Goal: Information Seeking & Learning: Learn about a topic

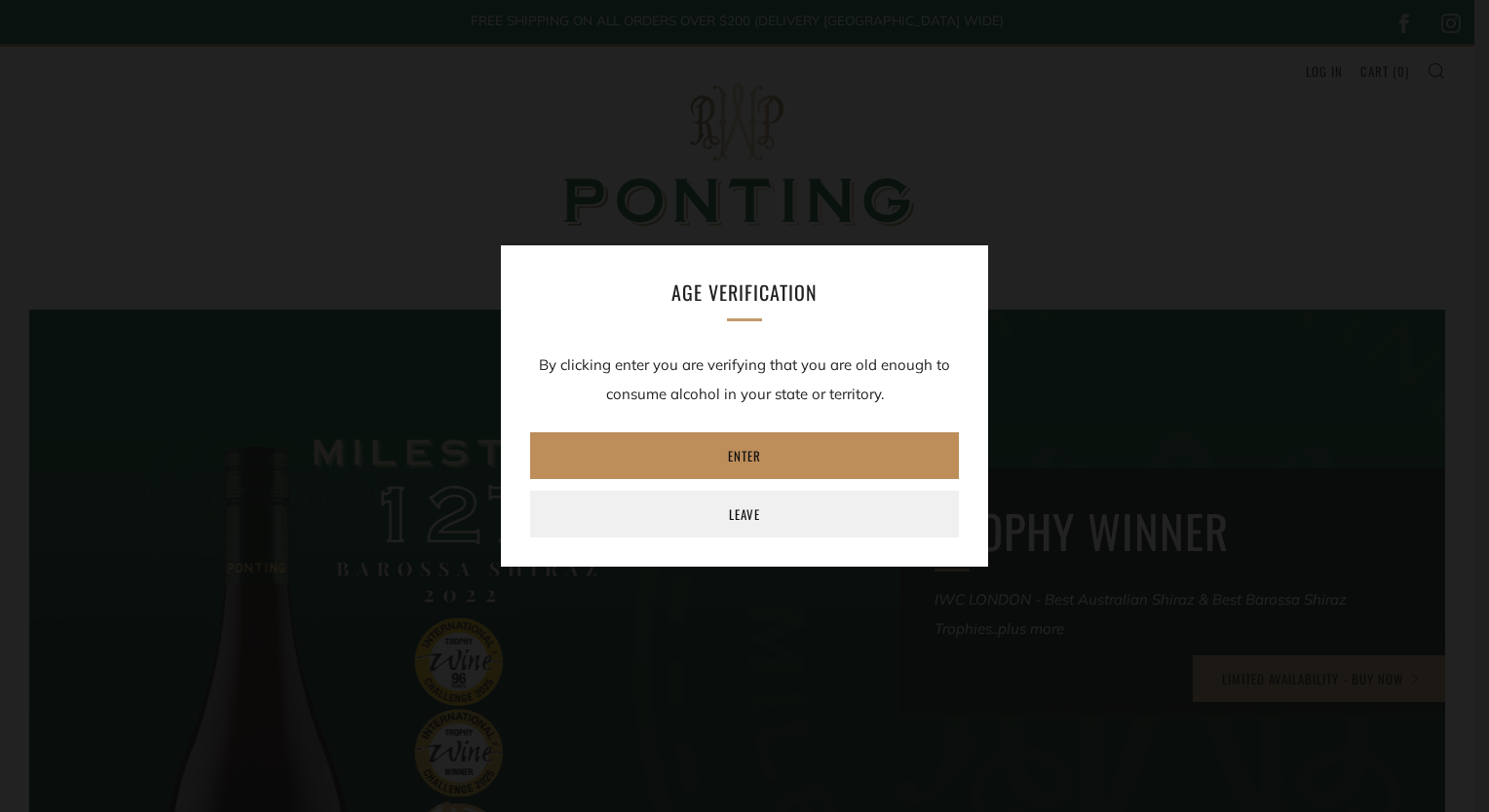
click at [768, 465] on link "Enter" at bounding box center [744, 456] width 429 height 47
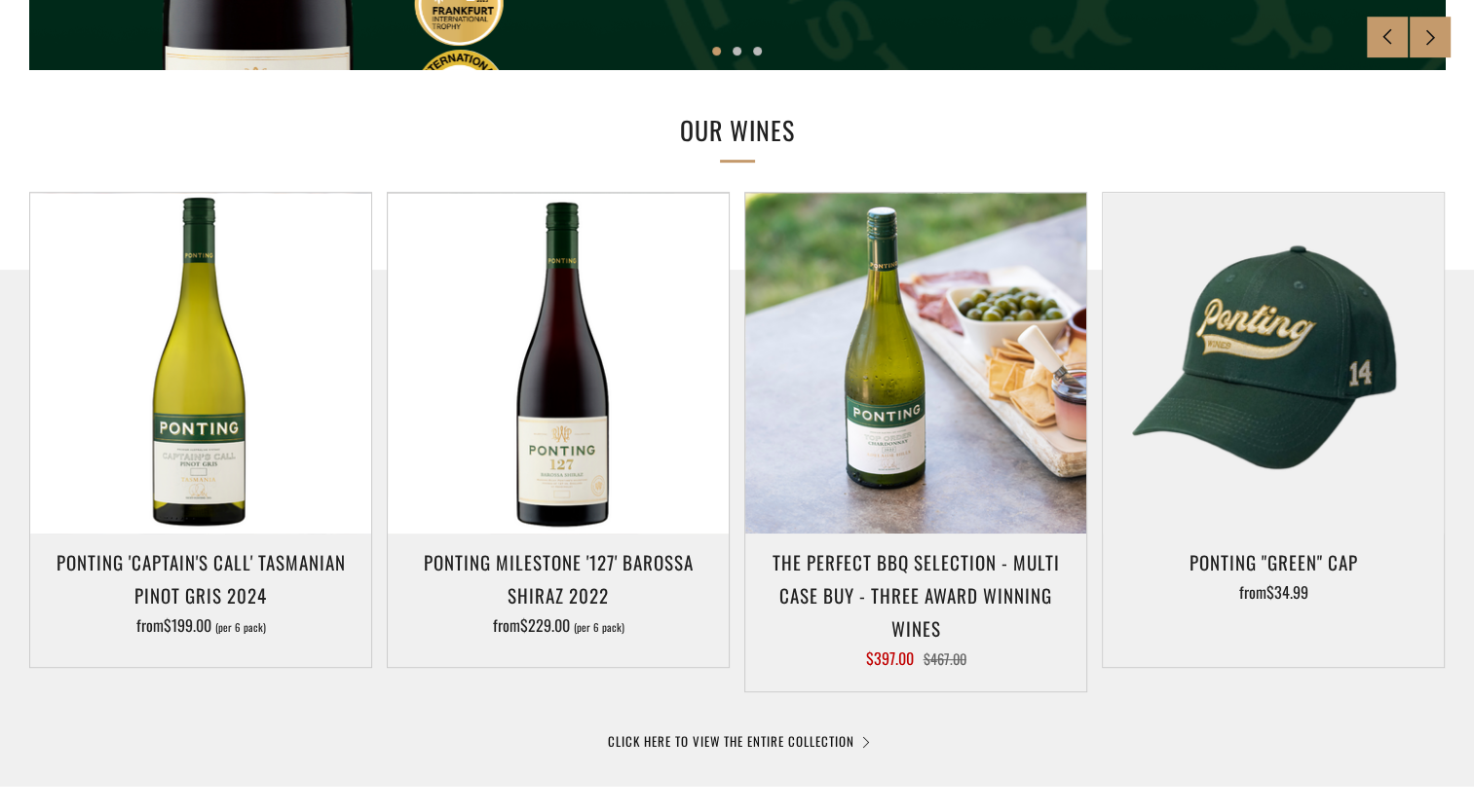
scroll to position [826, 0]
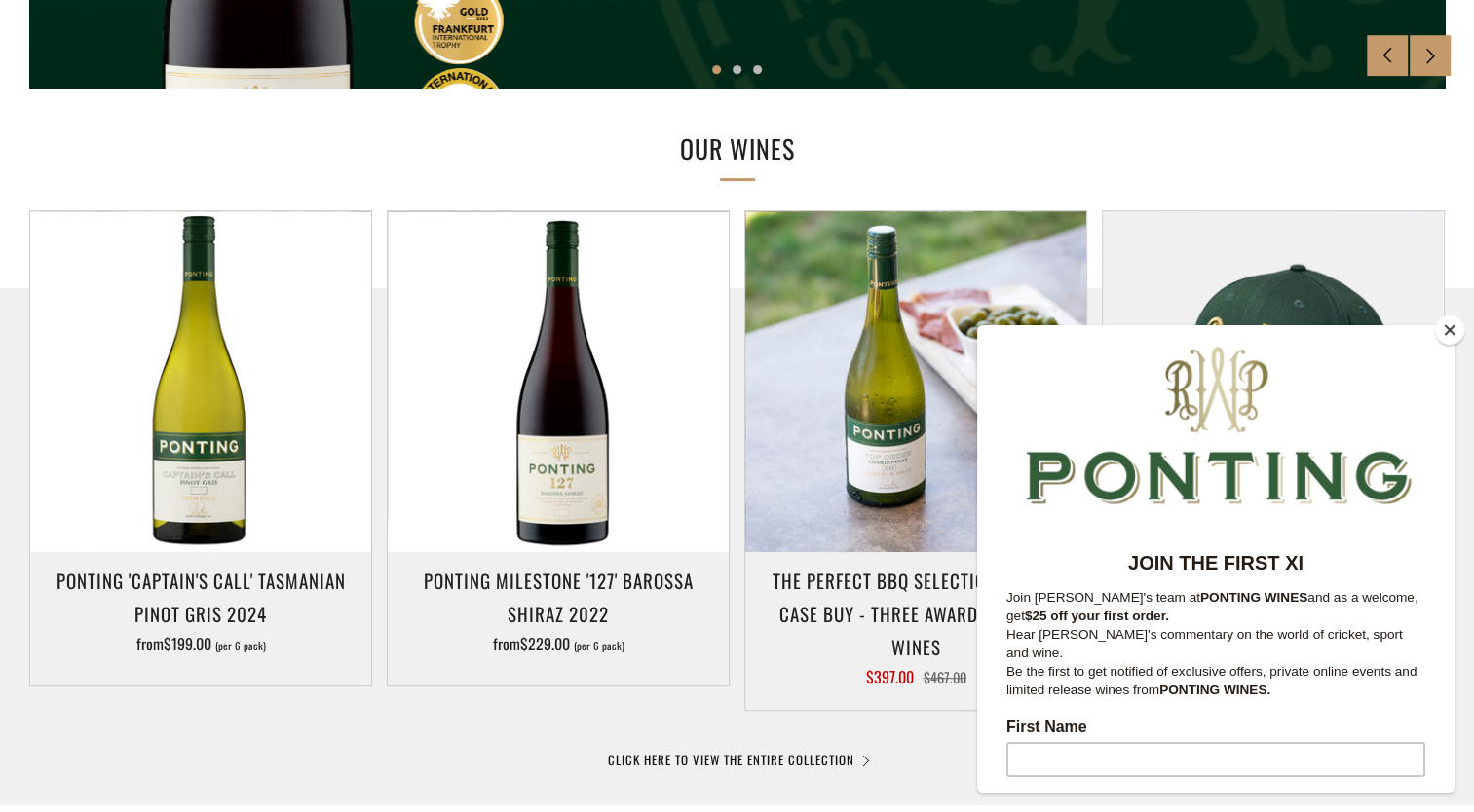
click at [1460, 327] on button "Close" at bounding box center [1450, 330] width 29 height 29
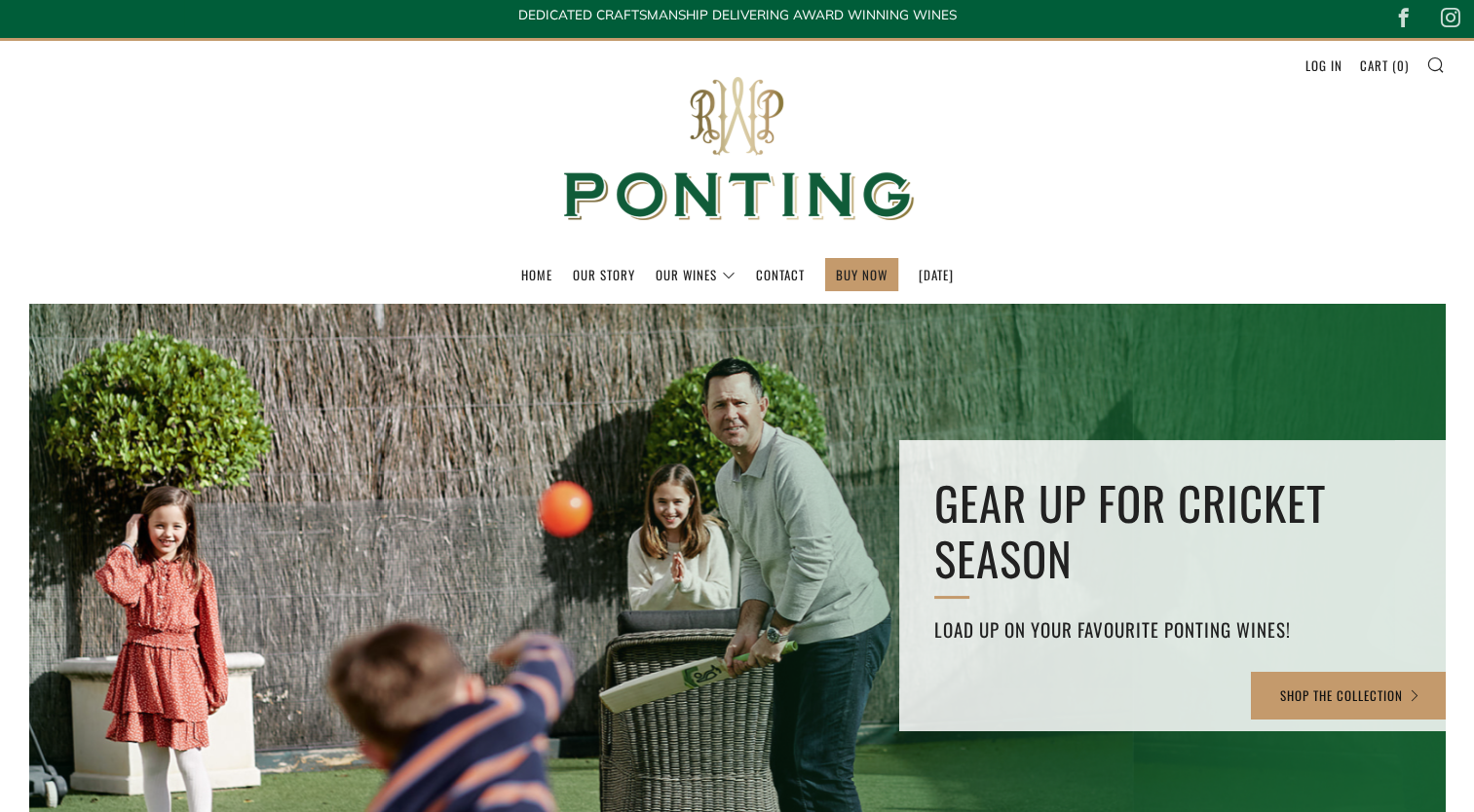
scroll to position [0, 0]
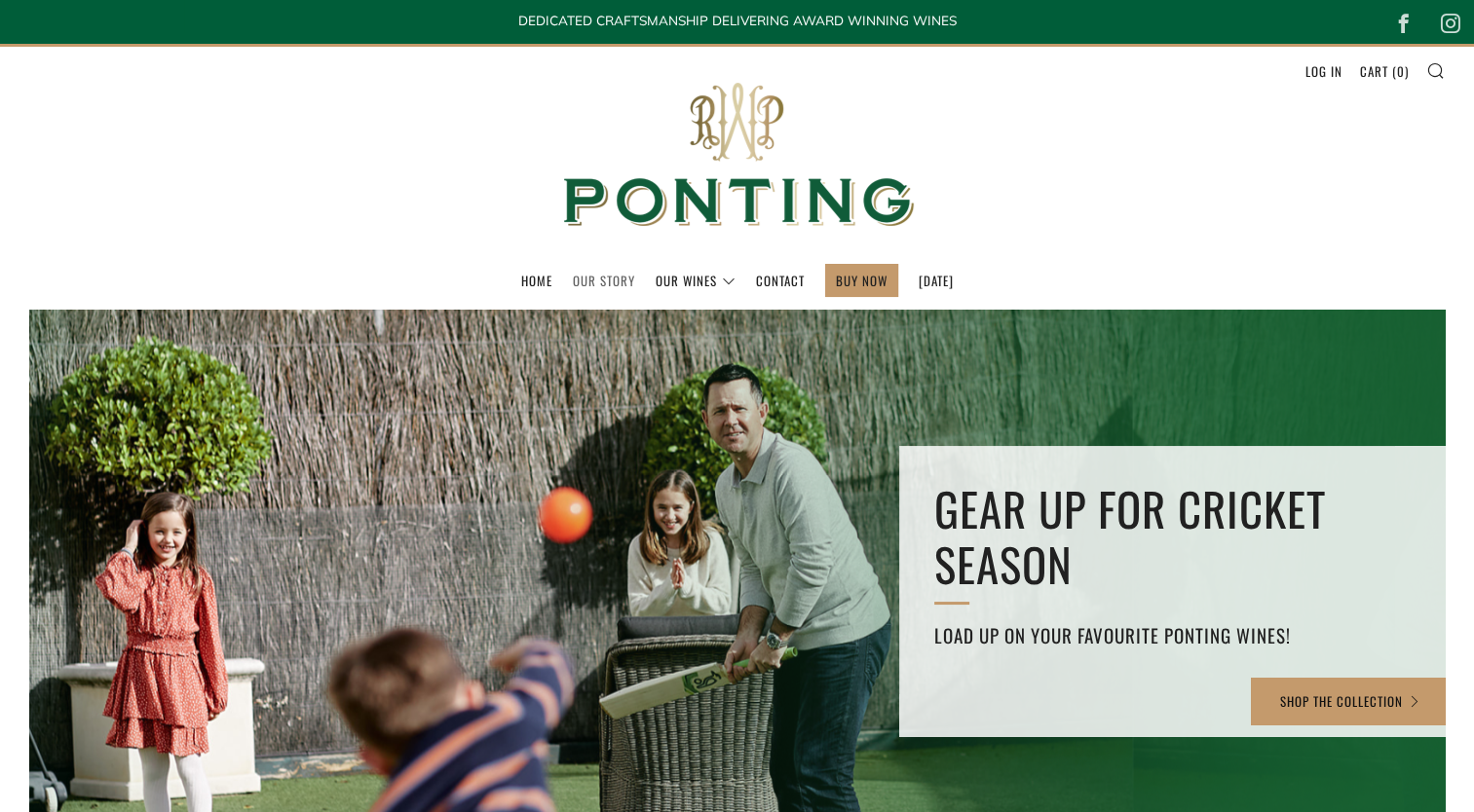
click at [588, 291] on link "Our Story" at bounding box center [604, 280] width 62 height 31
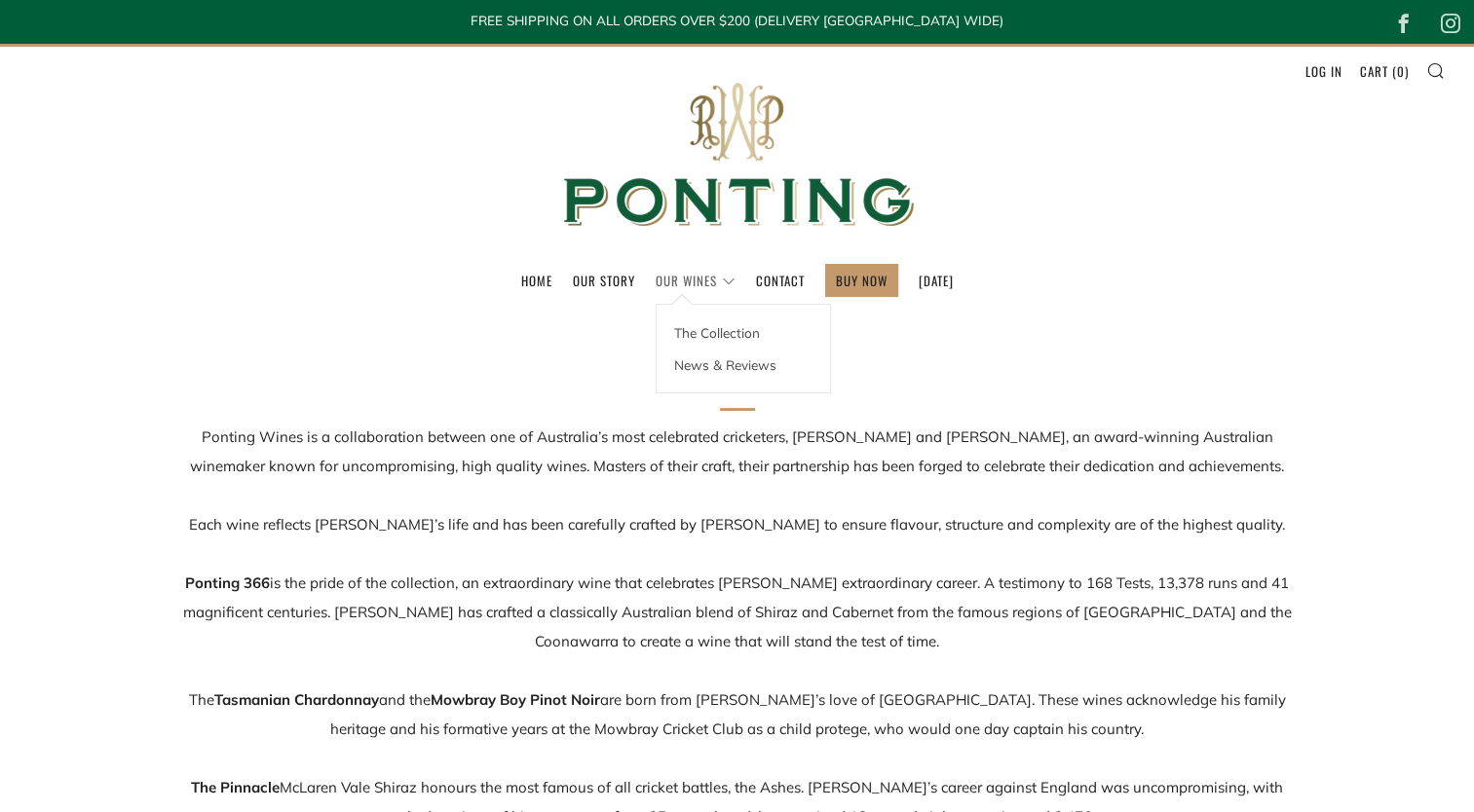
click at [692, 278] on link "Our Wines" at bounding box center [696, 280] width 80 height 31
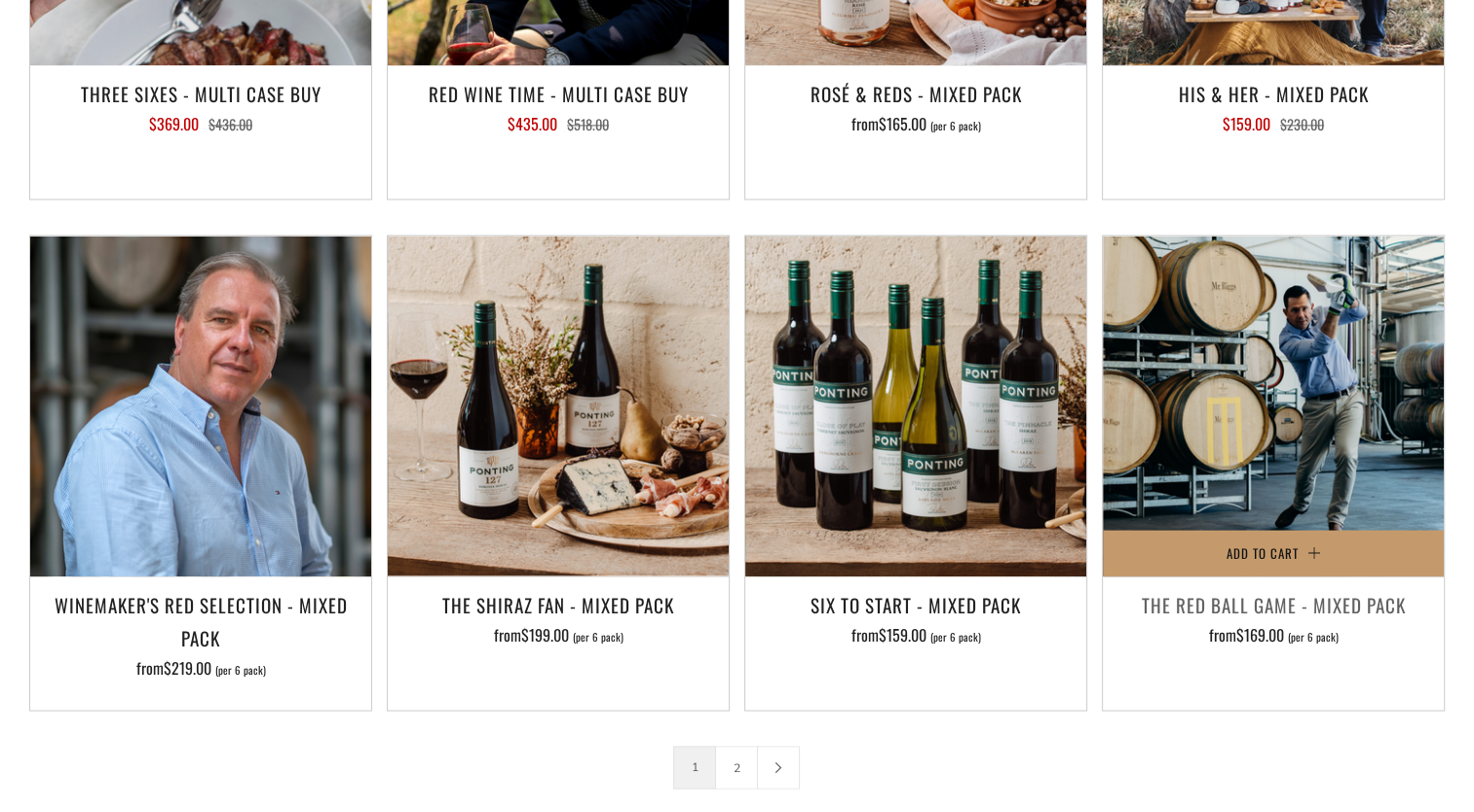
scroll to position [2863, 0]
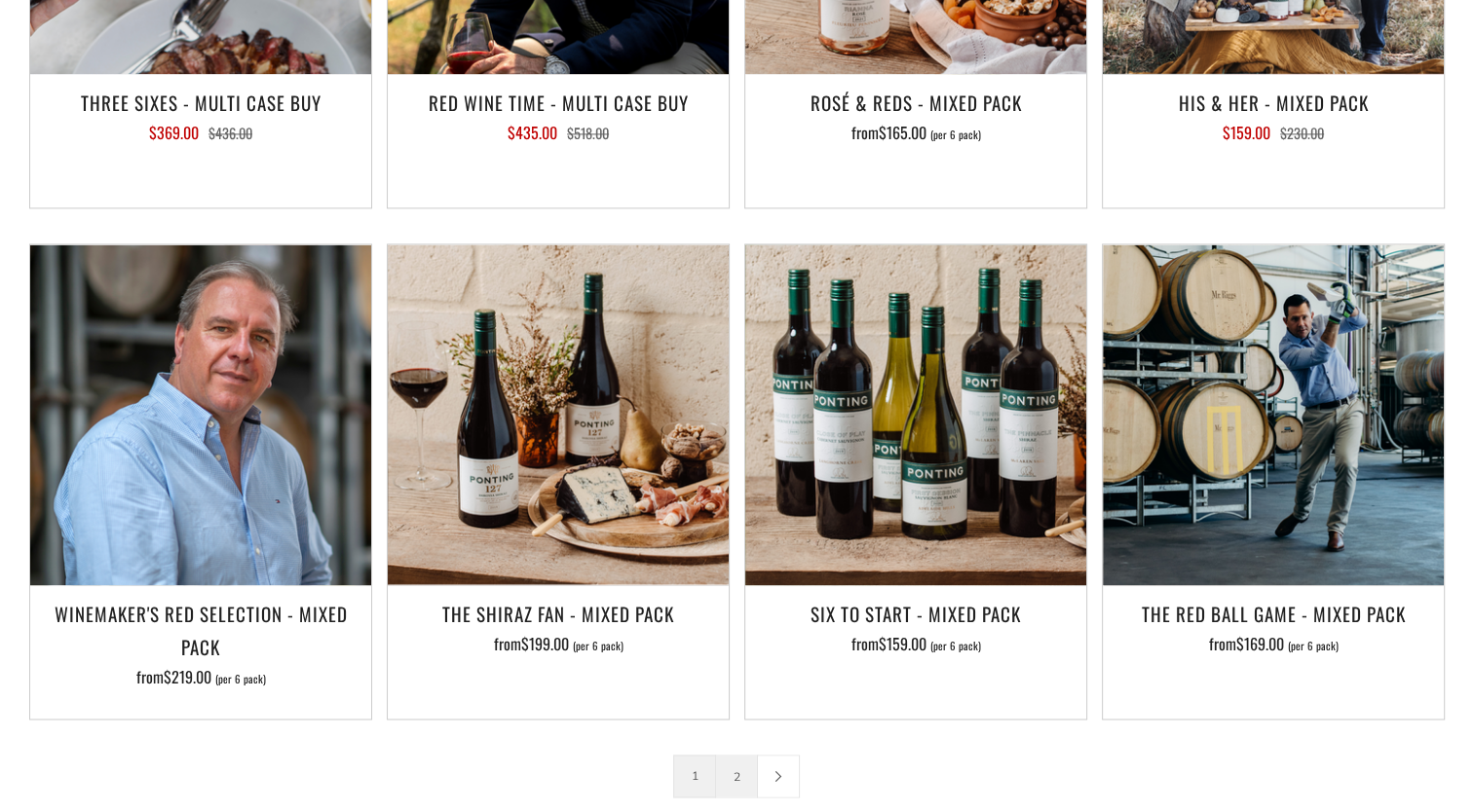
click at [733, 755] on link "2" at bounding box center [737, 776] width 41 height 41
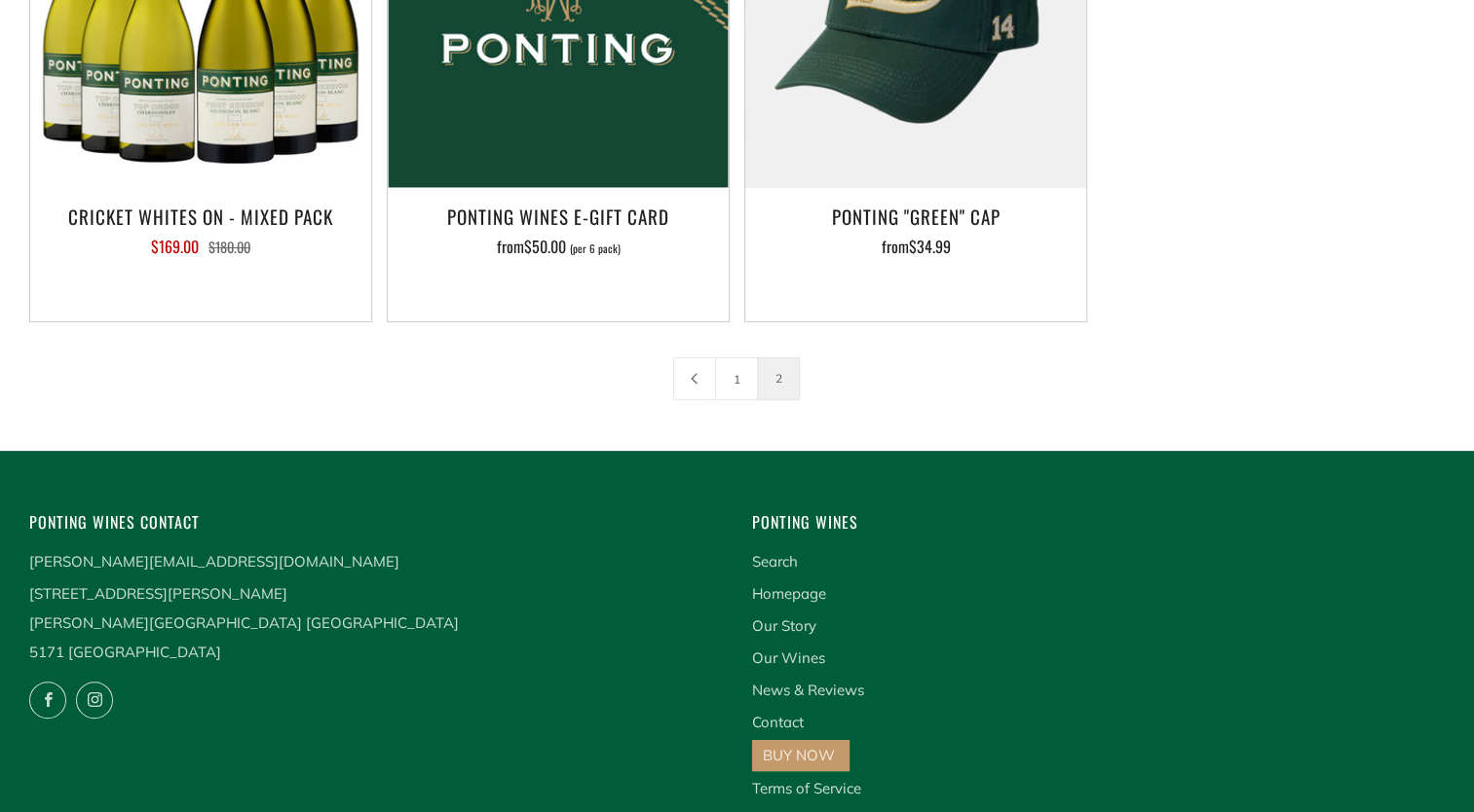
scroll to position [650, 0]
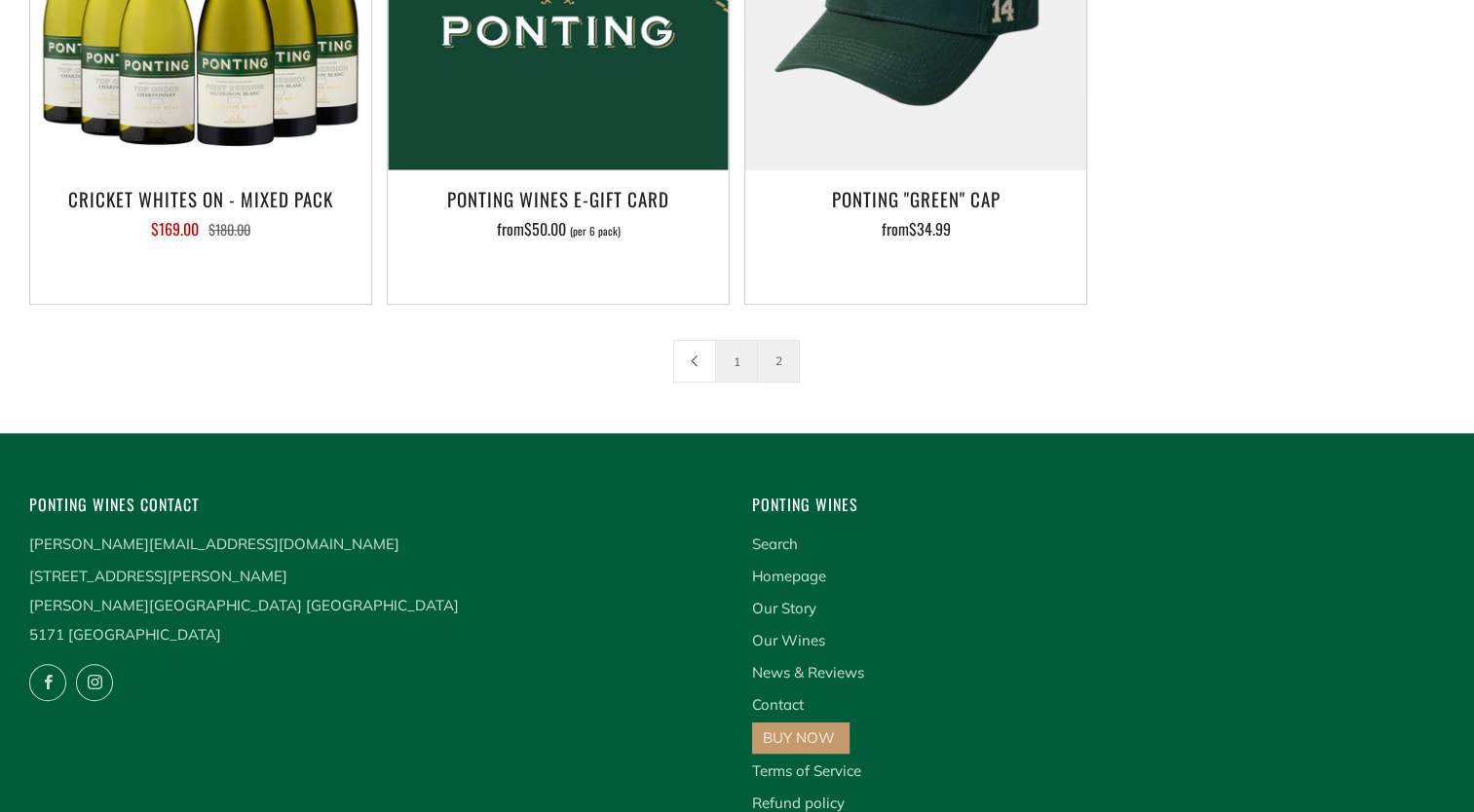
click at [742, 350] on link "1" at bounding box center [737, 361] width 41 height 41
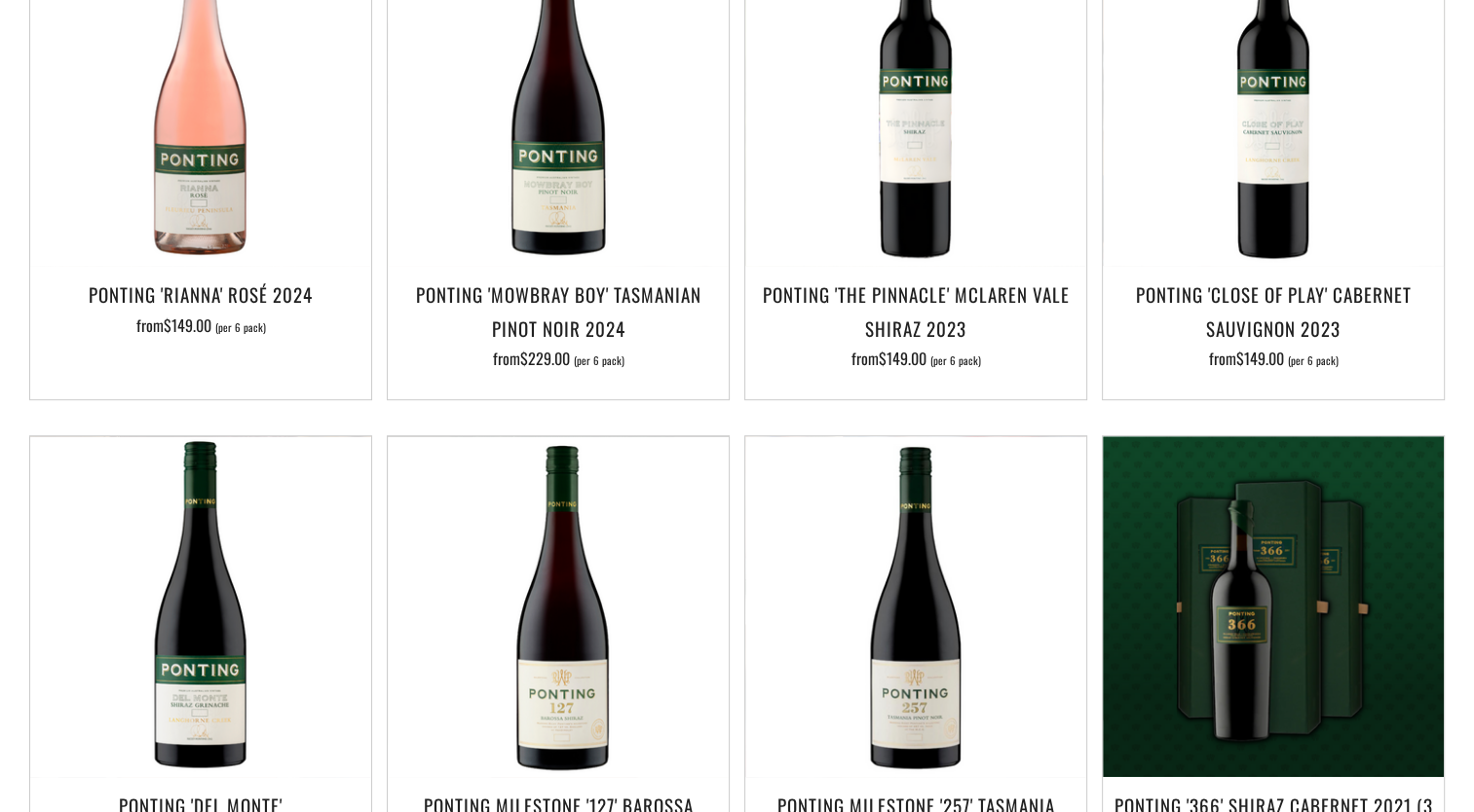
scroll to position [790, 0]
